Goal: Navigation & Orientation: Find specific page/section

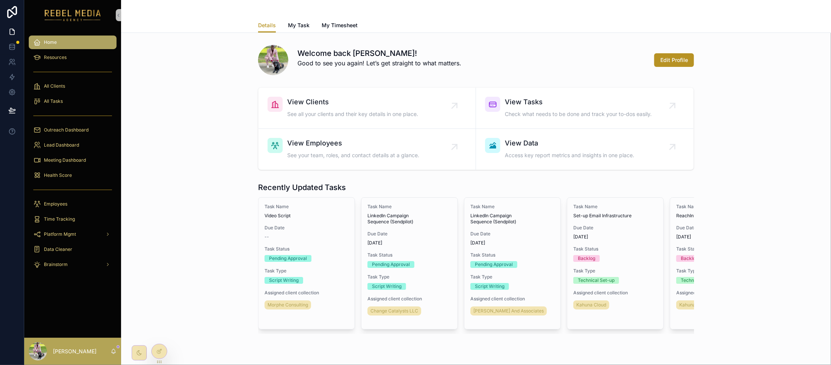
drag, startPoint x: 165, startPoint y: 51, endPoint x: 198, endPoint y: 37, distance: 36.6
click at [171, 56] on div "Welcome back [PERSON_NAME]! Good to see you again! Let’s get straight to what m…" at bounding box center [476, 58] width 698 height 39
